Goal: Transaction & Acquisition: Download file/media

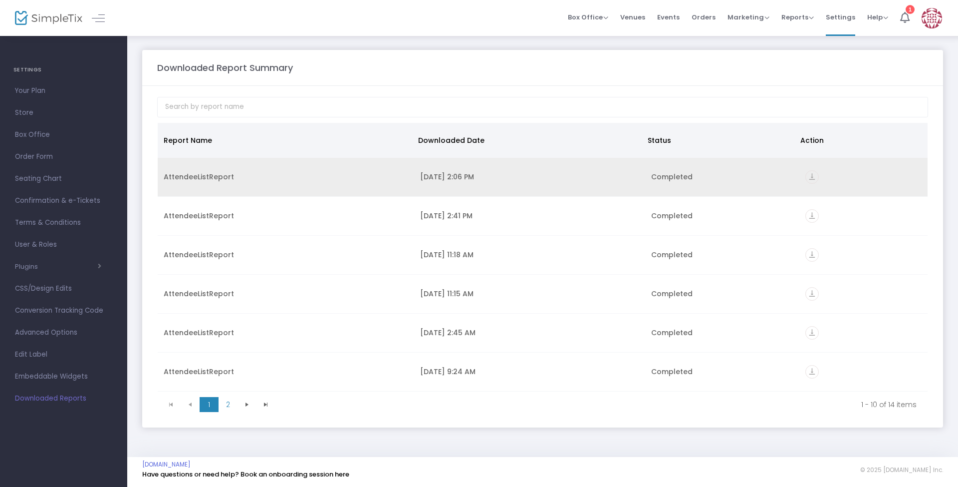
click at [806, 176] on icon "vertical_align_bottom" at bounding box center [811, 176] width 13 height 13
click at [807, 176] on icon "vertical_align_bottom" at bounding box center [811, 176] width 13 height 13
